Goal: Obtain resource: Download file/media

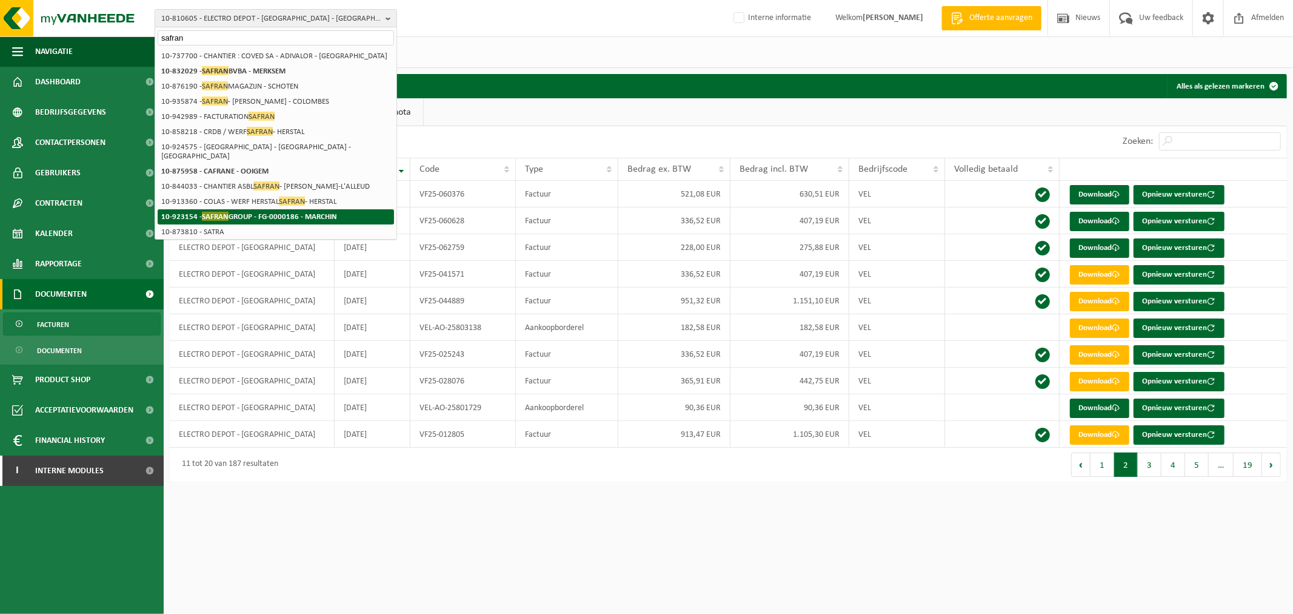
type input "safran"
click at [267, 215] on strong "10-923154 - SAFRAN GROUP - FG-0000186 - MARCHIN" at bounding box center [249, 216] width 176 height 9
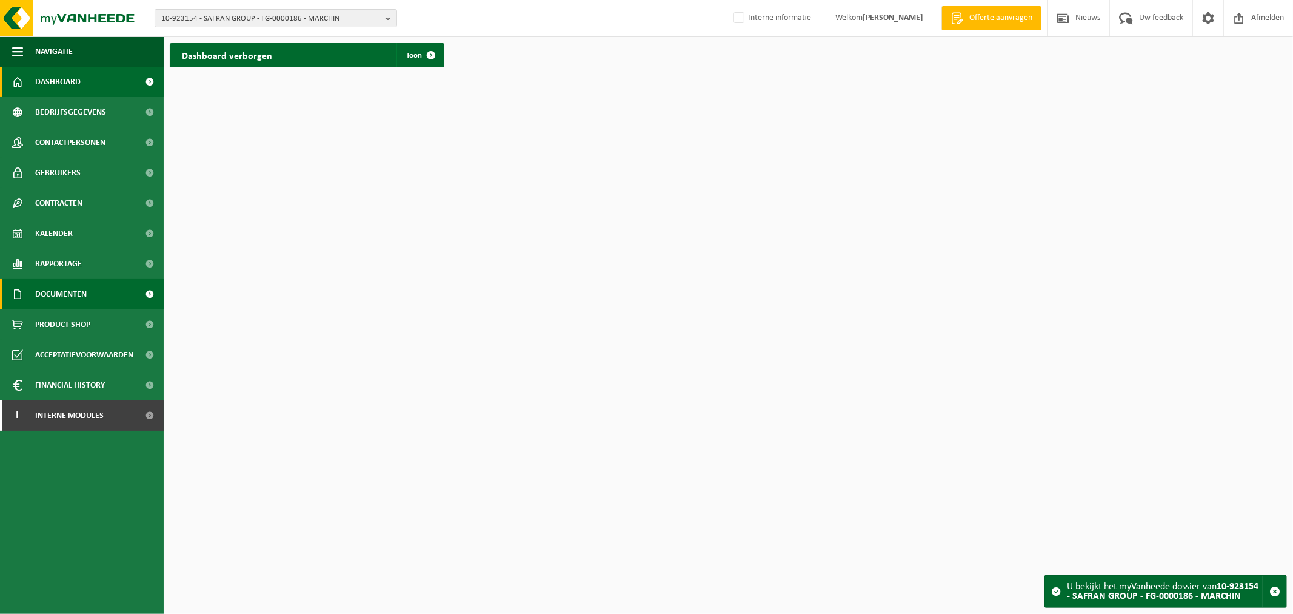
click at [85, 286] on span "Documenten" at bounding box center [61, 294] width 52 height 30
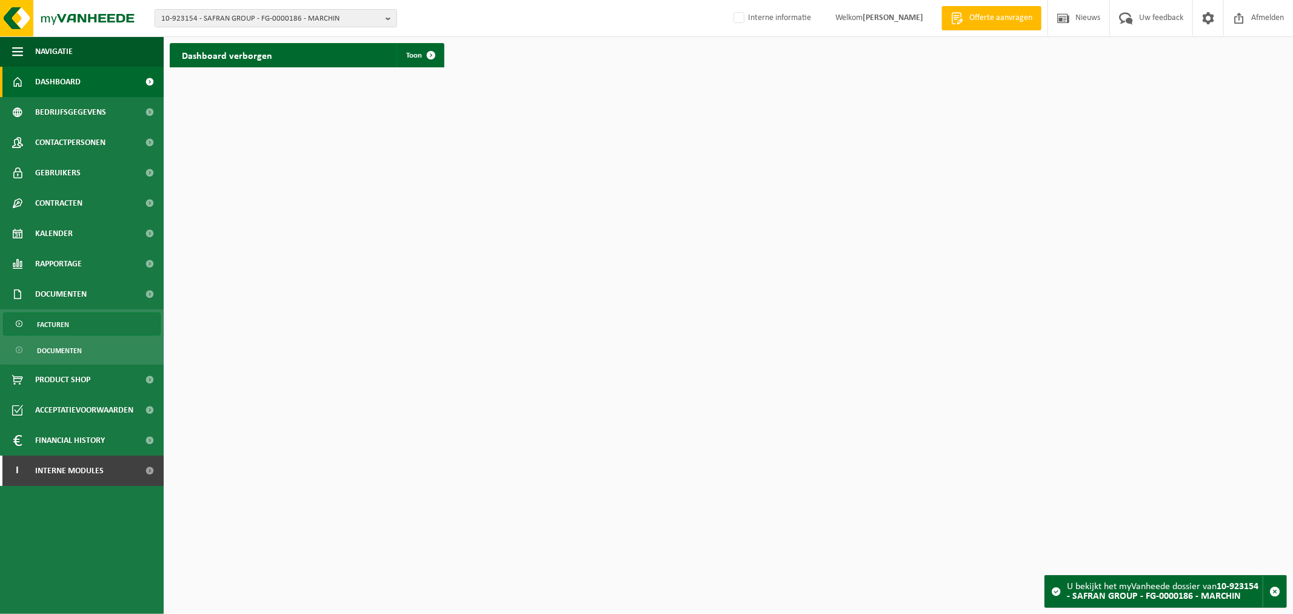
click at [81, 318] on link "Facturen" at bounding box center [82, 323] width 158 height 23
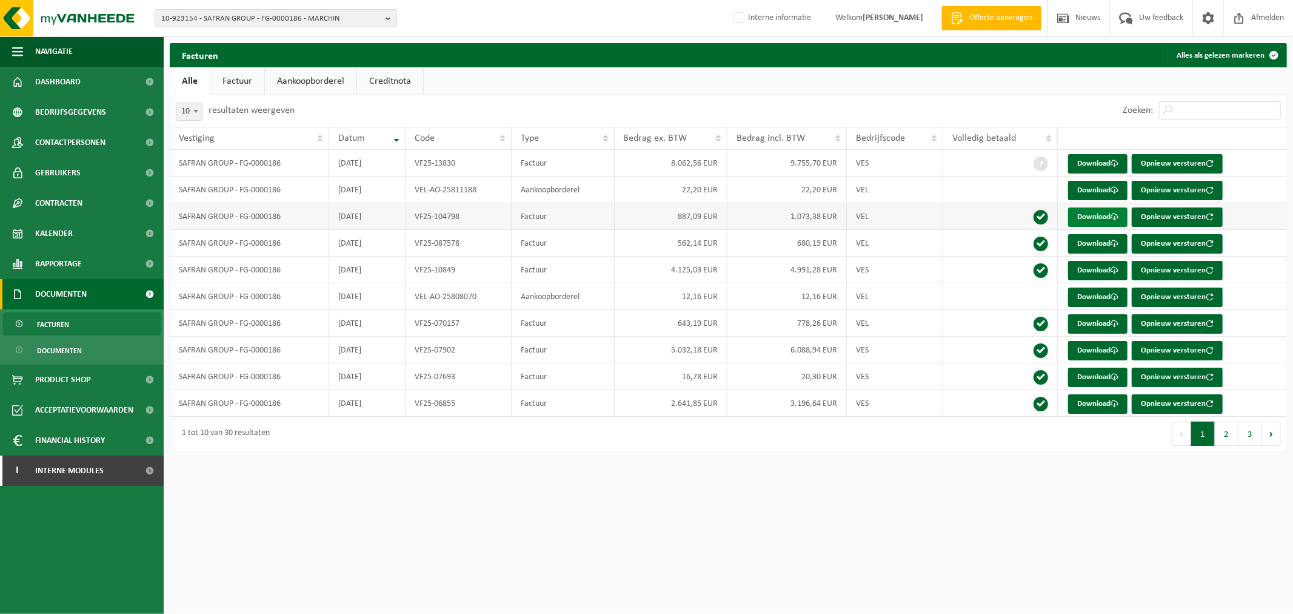
click at [1105, 221] on link "Download" at bounding box center [1097, 216] width 59 height 19
click at [232, 13] on span "10-923154 - SAFRAN GROUP - FG-0000186 - MARCHIN" at bounding box center [270, 19] width 219 height 18
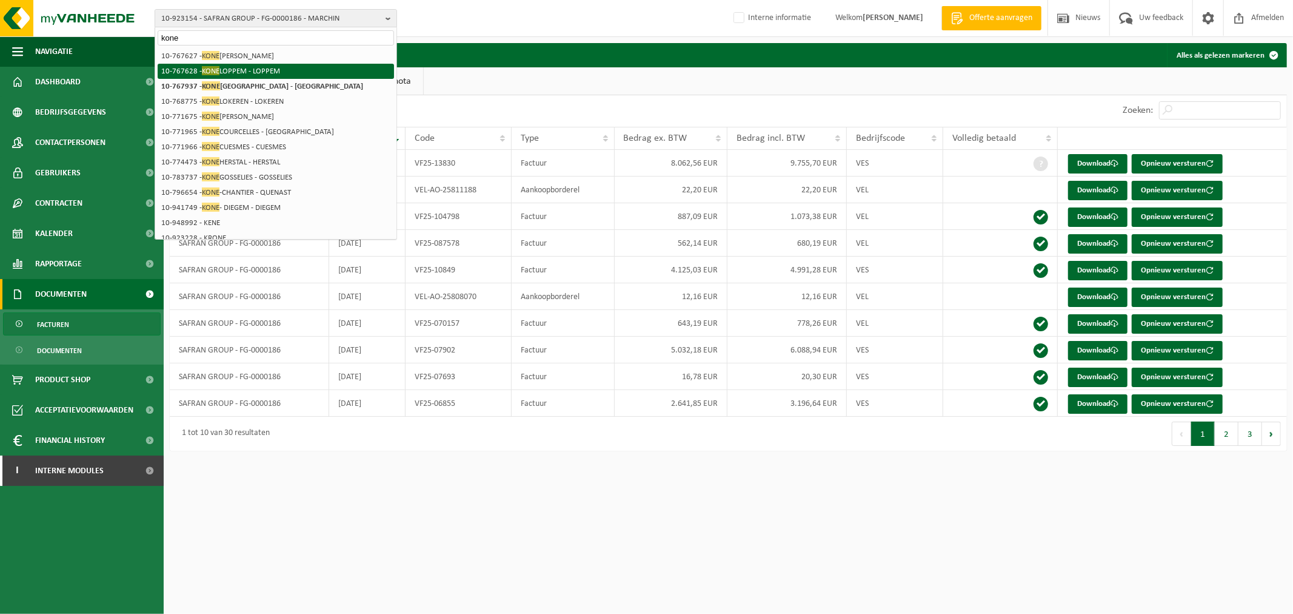
type input "kone"
click at [247, 82] on strong "10-767937 - KONE BELGIUM - BRUXELLES" at bounding box center [262, 85] width 202 height 9
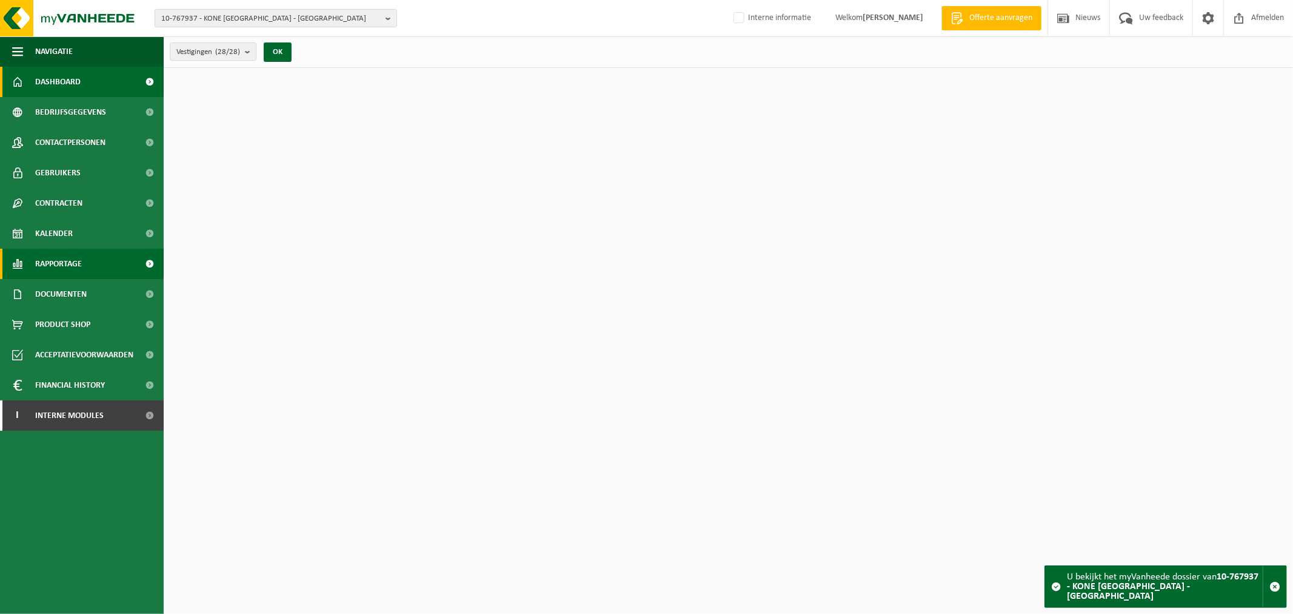
click at [126, 264] on link "Rapportage" at bounding box center [82, 264] width 164 height 30
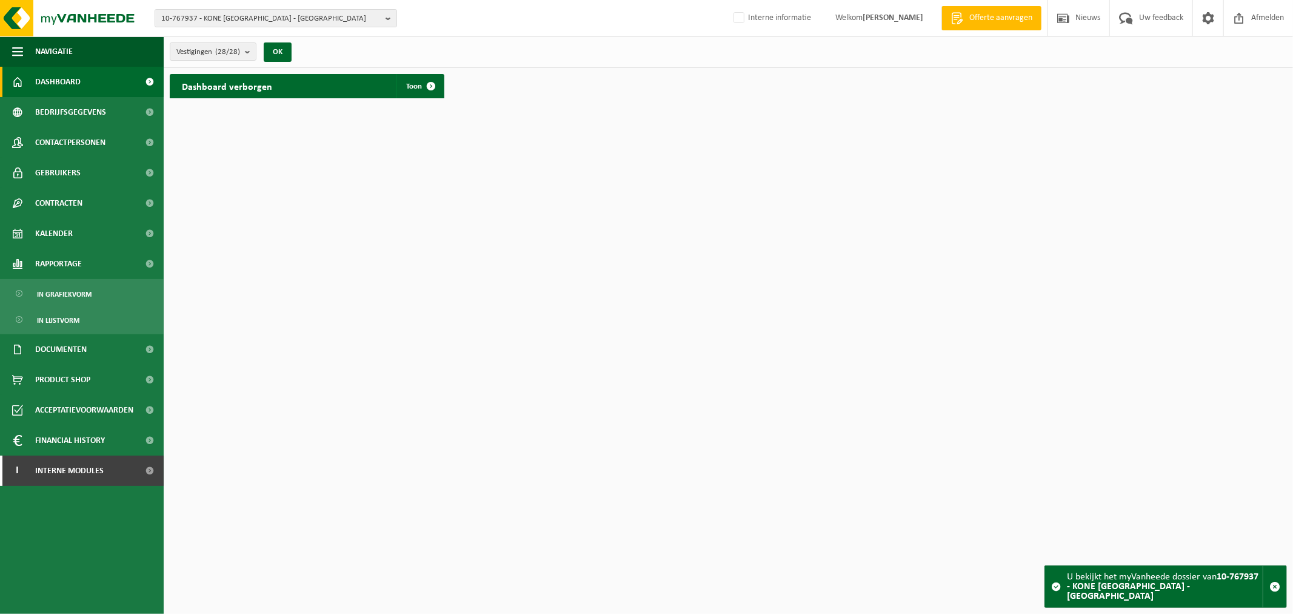
click at [98, 306] on ul "In grafiekvorm In lijstvorm" at bounding box center [82, 306] width 164 height 55
click at [85, 316] on link "In lijstvorm" at bounding box center [82, 319] width 158 height 23
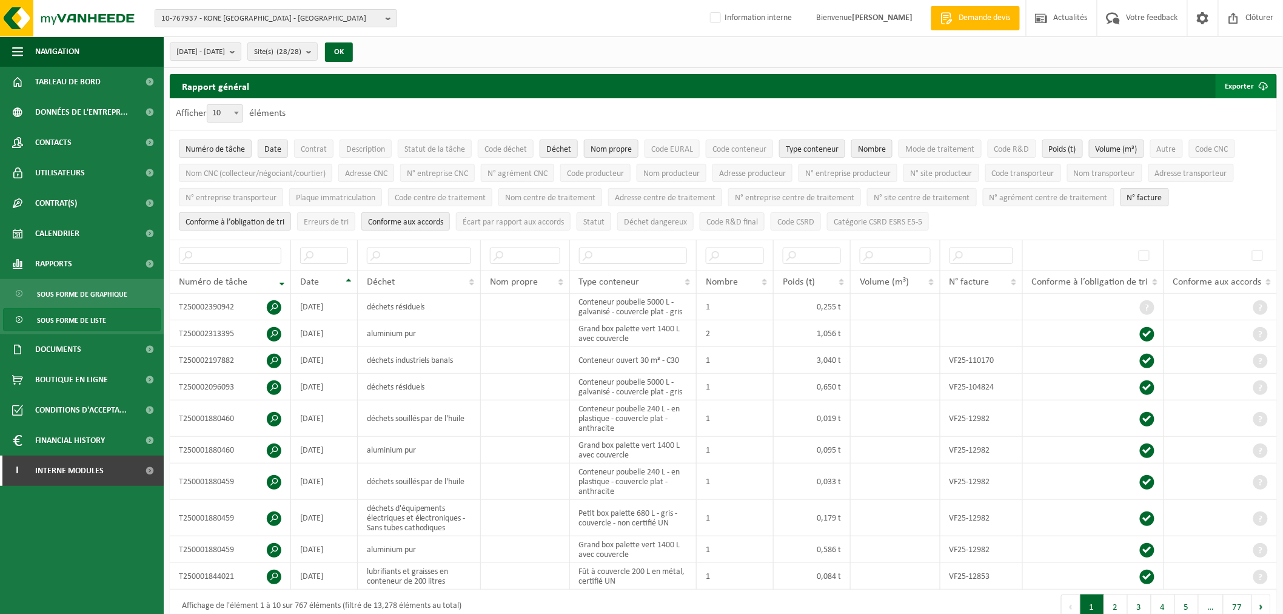
click at [1241, 85] on button "Exporter" at bounding box center [1246, 86] width 60 height 24
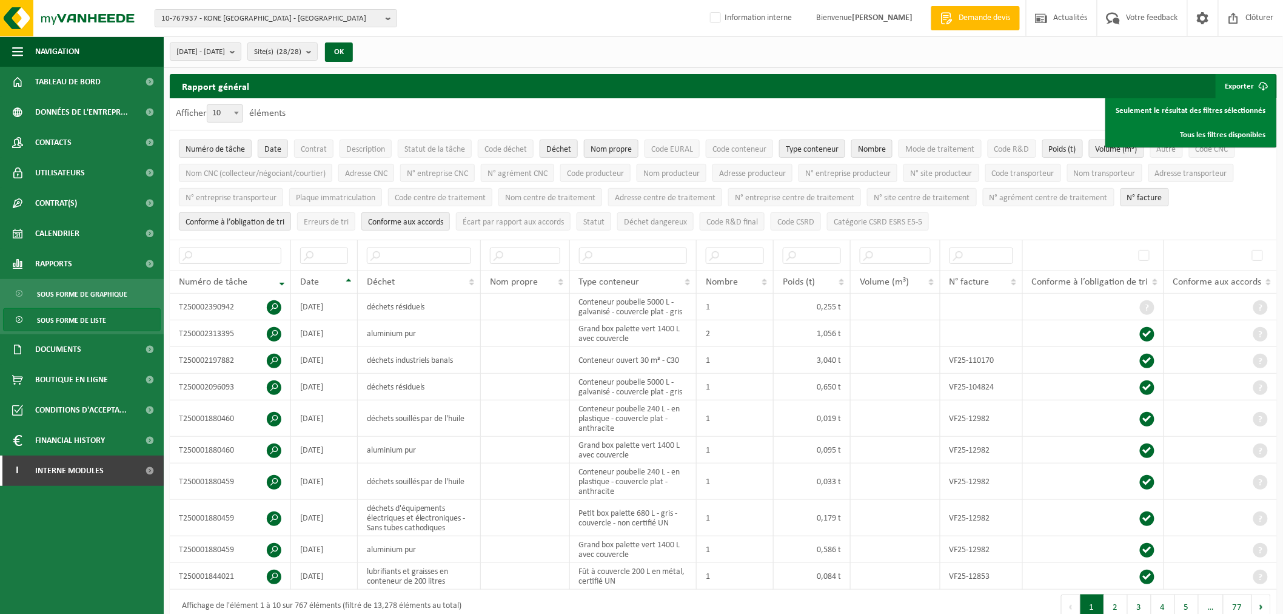
click at [495, 85] on div "Rapport général Exporter Seulement le résultat des filtres sélectionnés Tous le…" at bounding box center [723, 86] width 1107 height 24
click at [225, 45] on span "[DATE] - [DATE]" at bounding box center [200, 52] width 49 height 18
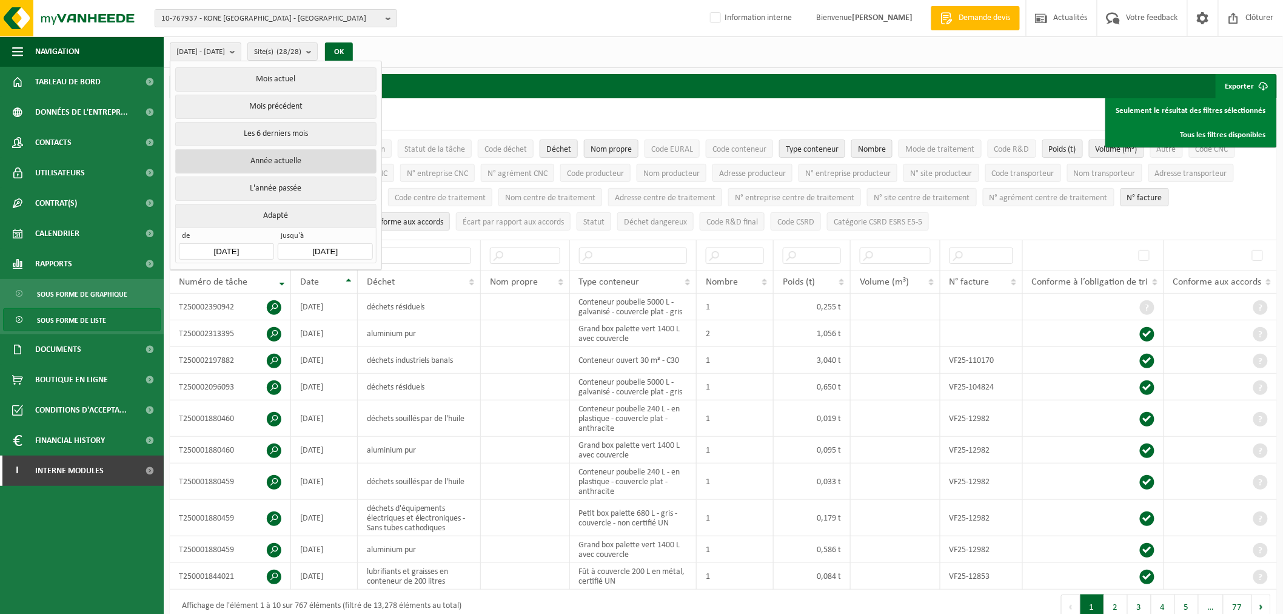
click at [276, 156] on button "Année actuelle" at bounding box center [275, 161] width 201 height 24
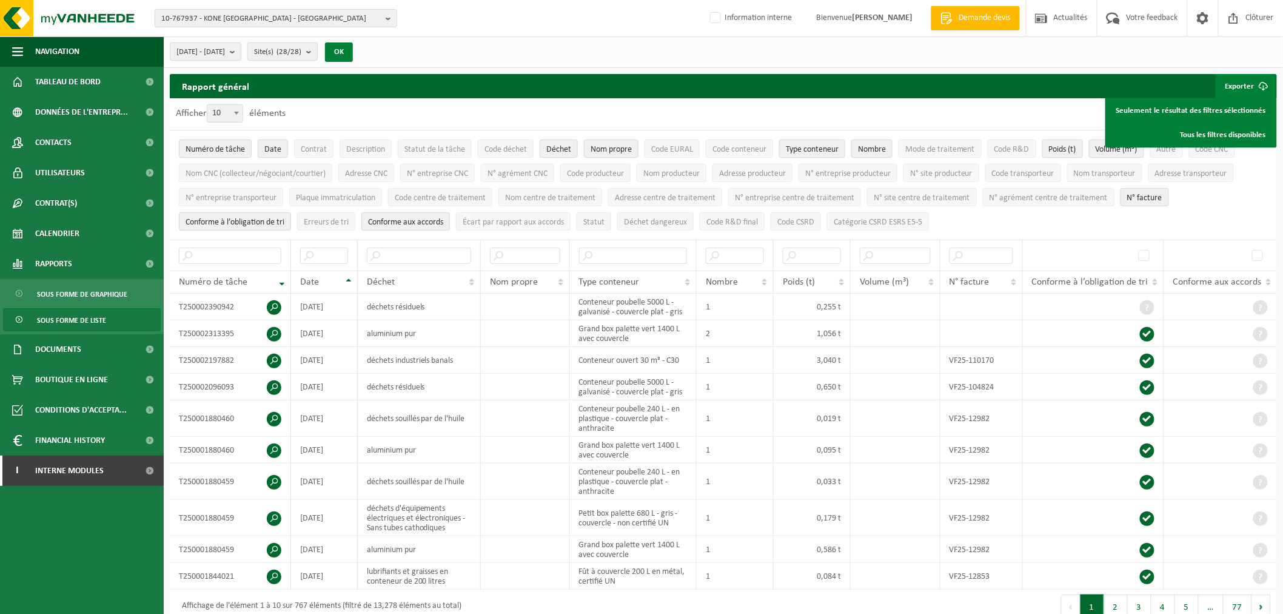
click at [353, 51] on button "OK" at bounding box center [339, 51] width 28 height 19
click at [1236, 129] on link "Tous les filtres disponibles" at bounding box center [1191, 134] width 168 height 24
